Goal: Task Accomplishment & Management: Understand process/instructions

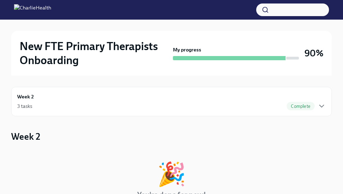
click at [106, 102] on div "3 tasks Complete" at bounding box center [171, 106] width 309 height 8
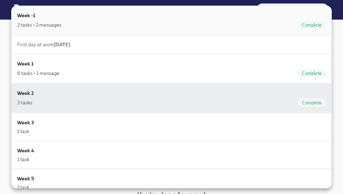
click at [30, 33] on div "Week -1 2 tasks • 2 messages Complete" at bounding box center [171, 20] width 321 height 29
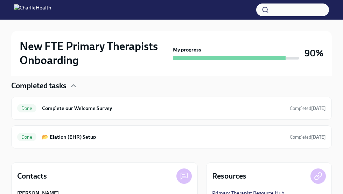
scroll to position [196, 0]
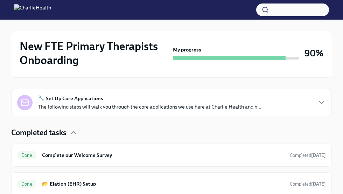
click at [208, 98] on div "🔧 Set Up Core Applications The following steps will walk you through the core a…" at bounding box center [149, 102] width 223 height 15
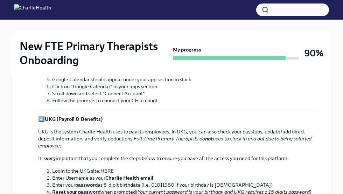
scroll to position [582, 0]
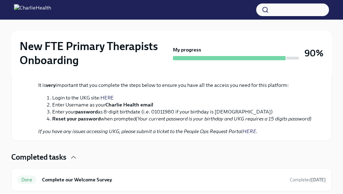
click at [248, 57] on div at bounding box center [229, 58] width 113 height 4
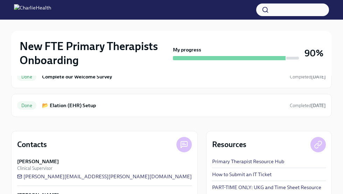
scroll to position [714, 0]
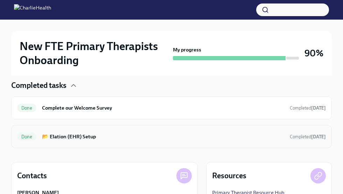
click at [200, 131] on div "Done 📂 Elation (EHR) Setup Completed [DATE]" at bounding box center [171, 136] width 309 height 11
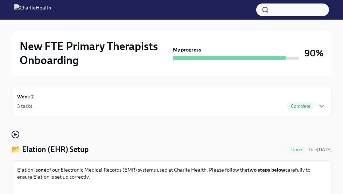
click at [227, 109] on div "3 tasks Complete" at bounding box center [171, 106] width 309 height 8
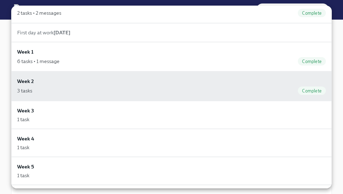
scroll to position [13, 0]
click at [206, 57] on div "6 tasks • 1 message Complete" at bounding box center [171, 60] width 309 height 8
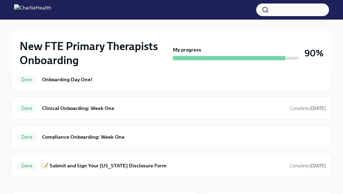
scroll to position [294, 0]
